Goal: Task Accomplishment & Management: Manage account settings

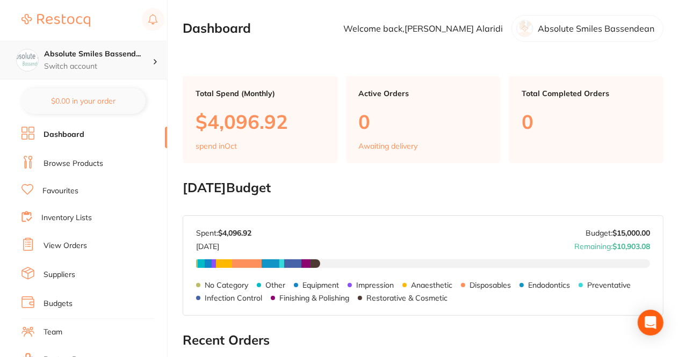
click at [145, 66] on p "Switch account" at bounding box center [98, 66] width 108 height 11
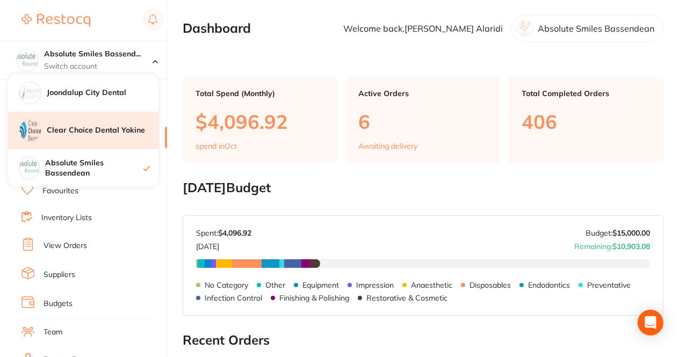
click at [118, 137] on div "Clear Choice Dental Yokine" at bounding box center [83, 131] width 150 height 38
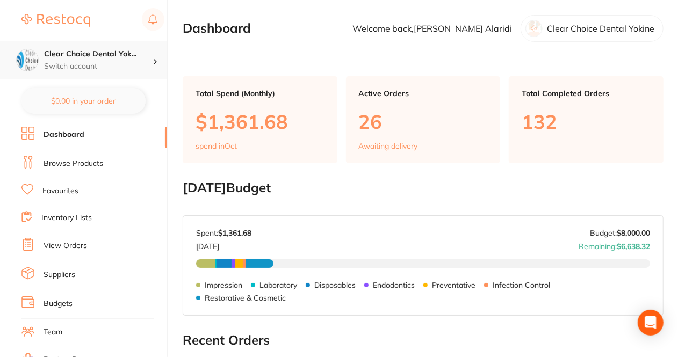
click at [143, 64] on p "Switch account" at bounding box center [98, 66] width 108 height 11
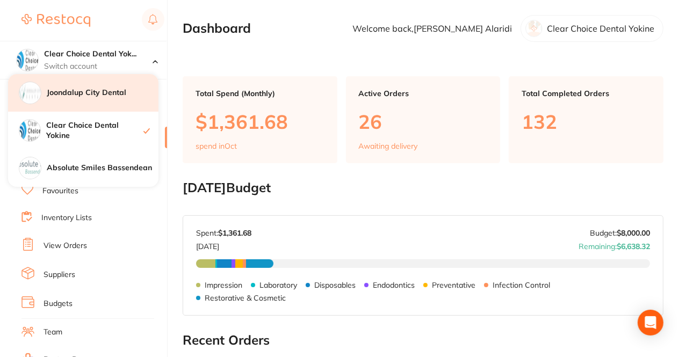
click at [116, 100] on div "Joondalup City Dental" at bounding box center [83, 93] width 150 height 38
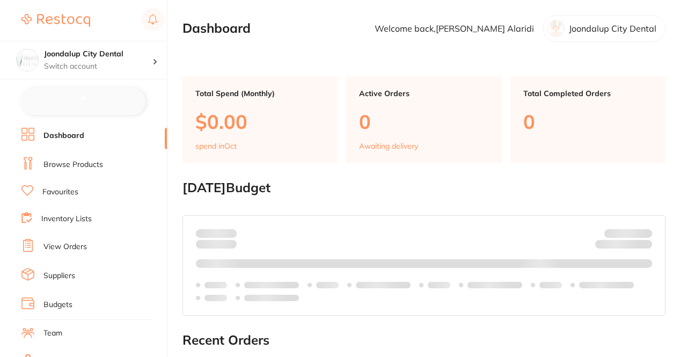
checkbox input "false"
